Goal: Task Accomplishment & Management: Use online tool/utility

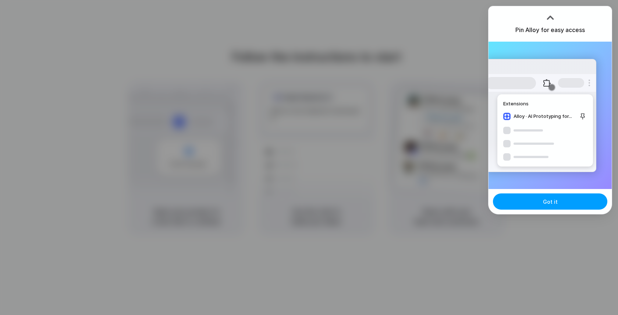
click at [528, 198] on button "Got it" at bounding box center [550, 201] width 114 height 16
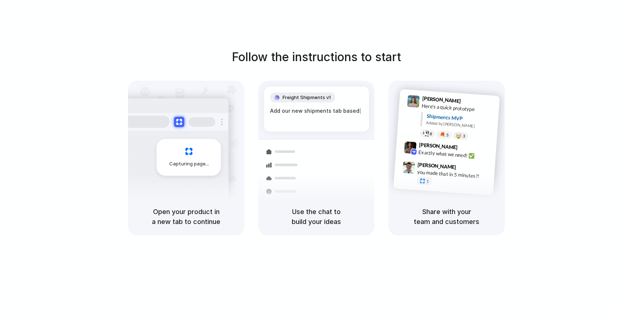
click at [515, 2] on div "Follow the instructions to start Capturing page Open your product in a new tab …" at bounding box center [316, 164] width 633 height 329
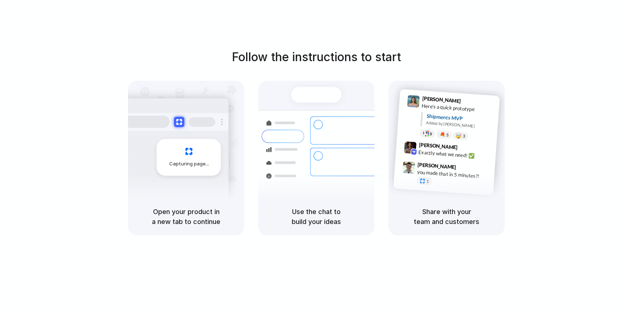
click at [204, 204] on div "Open your product in a new tab to continue" at bounding box center [186, 217] width 116 height 38
click at [485, 102] on div "Lily Parker 9:41 AM" at bounding box center [459, 101] width 74 height 14
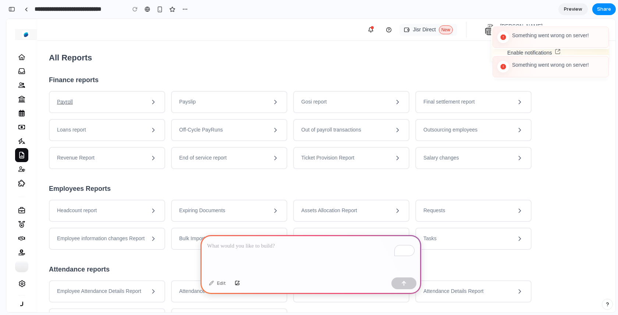
click at [116, 98] on div "Payroll" at bounding box center [107, 102] width 116 height 22
click at [152, 100] on icon at bounding box center [153, 101] width 7 height 7
click at [282, 245] on p "To enrich screen reader interactions, please activate Accessibility in Grammarl…" at bounding box center [311, 245] width 208 height 9
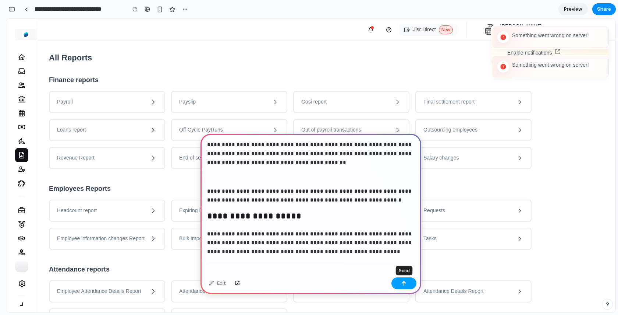
click at [404, 285] on div "button" at bounding box center [404, 282] width 5 height 5
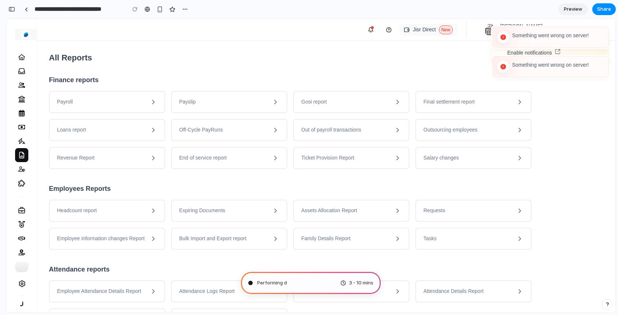
type input "**********"
click at [498, 62] on div at bounding box center [504, 67] width 12 height 12
click at [502, 33] on div at bounding box center [504, 37] width 12 height 12
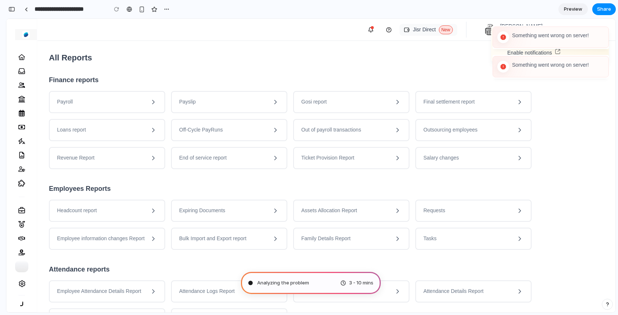
click at [362, 285] on span "3 - 10 mins" at bounding box center [361, 282] width 24 height 7
click at [293, 285] on span "Determining potential sol" at bounding box center [286, 282] width 59 height 7
click at [293, 285] on span "Determining potential solution" at bounding box center [292, 282] width 71 height 7
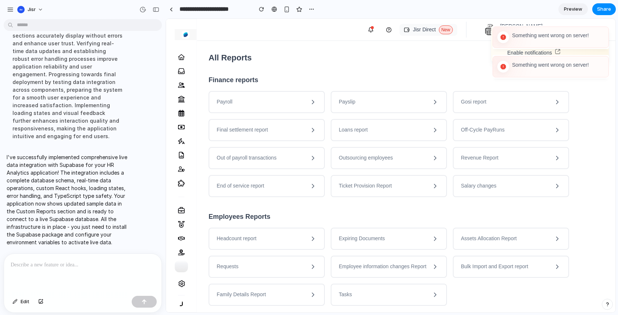
scroll to position [0, 0]
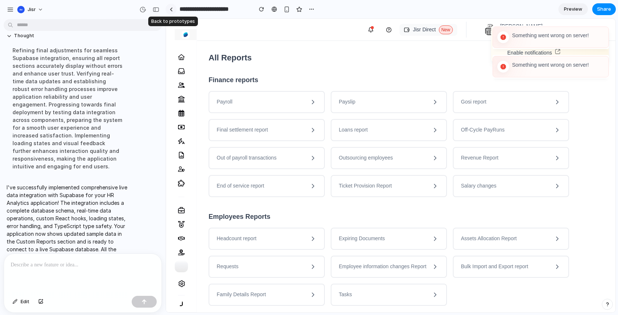
click at [172, 13] on link at bounding box center [171, 9] width 11 height 11
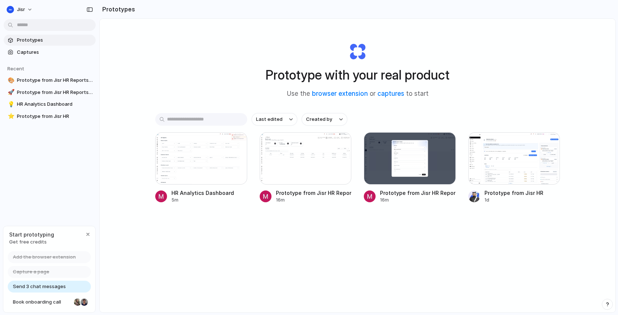
click at [53, 286] on span "Send 3 chat messages" at bounding box center [39, 286] width 53 height 7
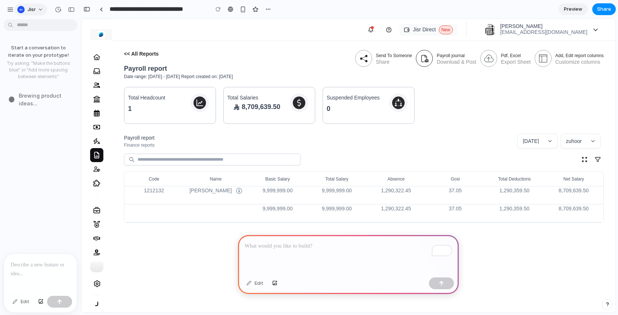
click at [28, 9] on span "Jisr" at bounding box center [32, 9] width 8 height 7
click at [10, 10] on div "button" at bounding box center [10, 9] width 7 height 7
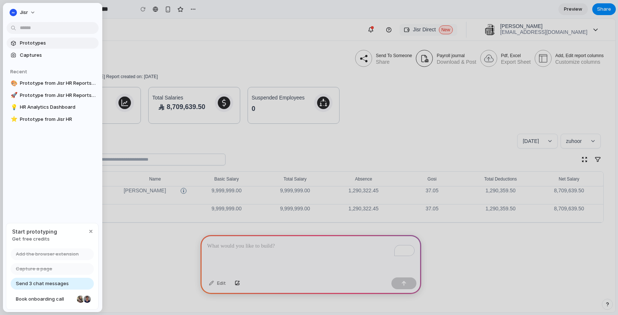
click at [38, 46] on span "Prototypes" at bounding box center [58, 42] width 76 height 7
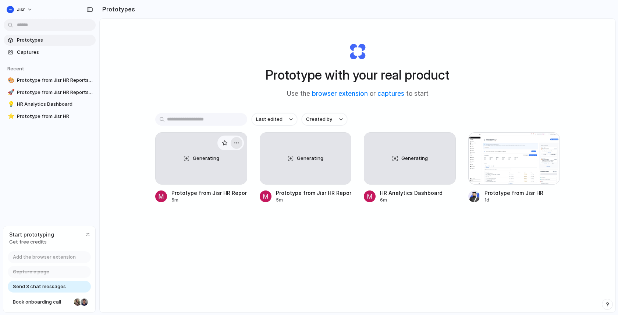
click at [235, 143] on div "button" at bounding box center [237, 143] width 6 height 6
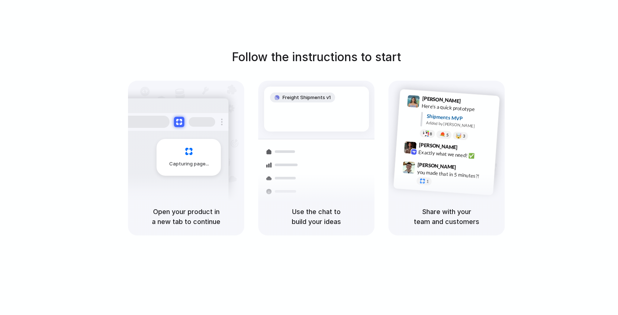
click at [184, 159] on div "Capturing page" at bounding box center [189, 157] width 64 height 37
click at [352, 199] on div "Priority • 2-day • Dispatched" at bounding box center [367, 202] width 80 height 6
click at [315, 218] on h5 "Use the chat to build your ideas" at bounding box center [316, 217] width 99 height 20
